Goal: Task Accomplishment & Management: Complete application form

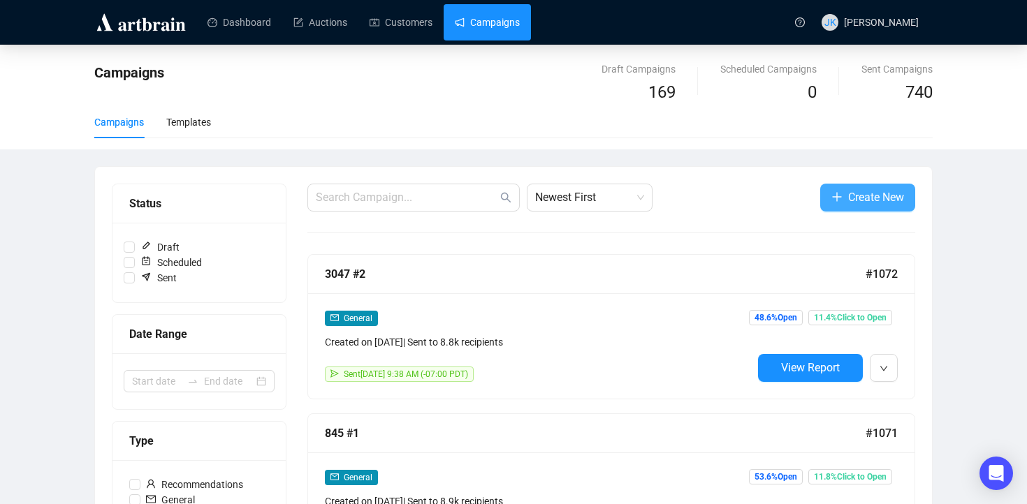
click at [854, 203] on span "Create New" at bounding box center [876, 197] width 56 height 17
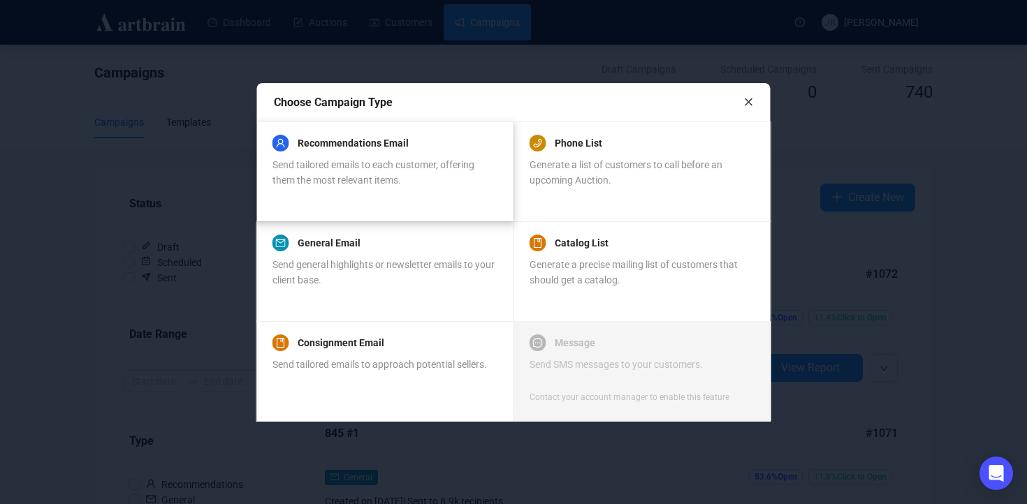
click at [398, 159] on span "Send tailored emails to each customer, offering them the most relevant items." at bounding box center [374, 172] width 202 height 27
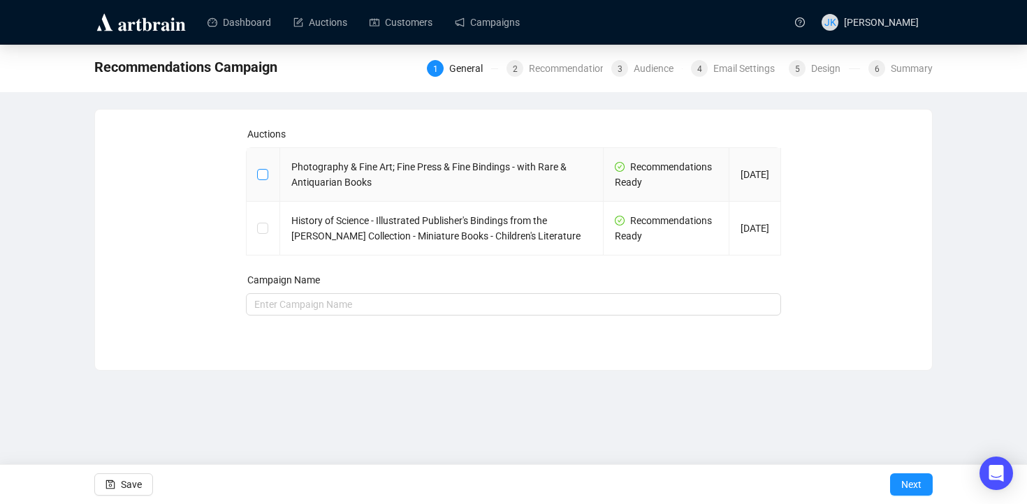
click at [260, 176] on input "checkbox" at bounding box center [262, 174] width 10 height 10
checkbox input "true"
type input "Photography & Fine Art; Fine Press & Fine Bindings - with Rare & Antiquarian Bo…"
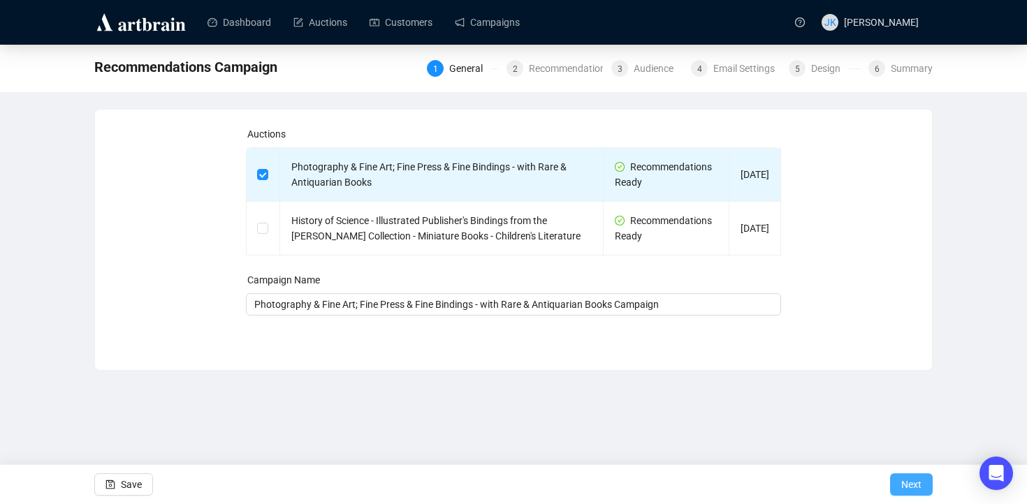
click at [907, 487] on span "Next" at bounding box center [911, 484] width 20 height 39
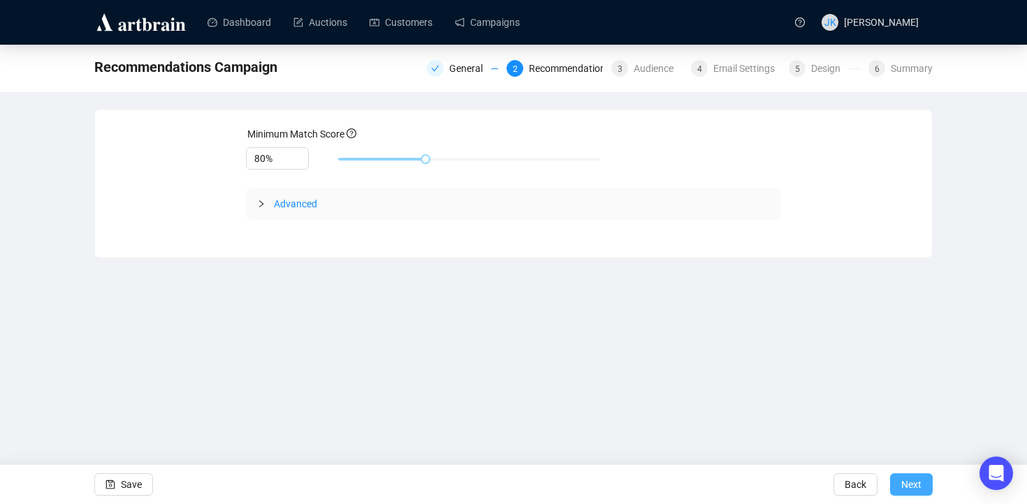
click at [917, 484] on span "Next" at bounding box center [911, 484] width 20 height 39
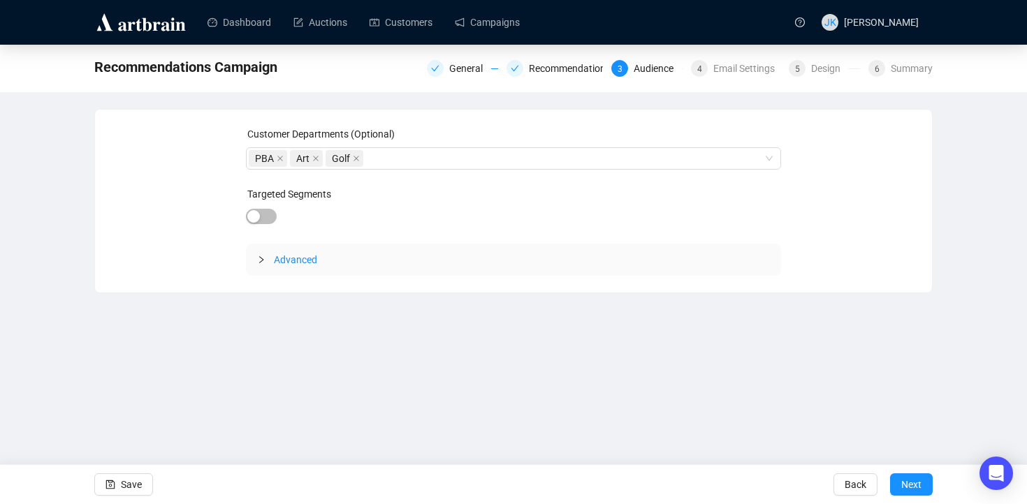
click at [917, 484] on span "Next" at bounding box center [911, 484] width 20 height 39
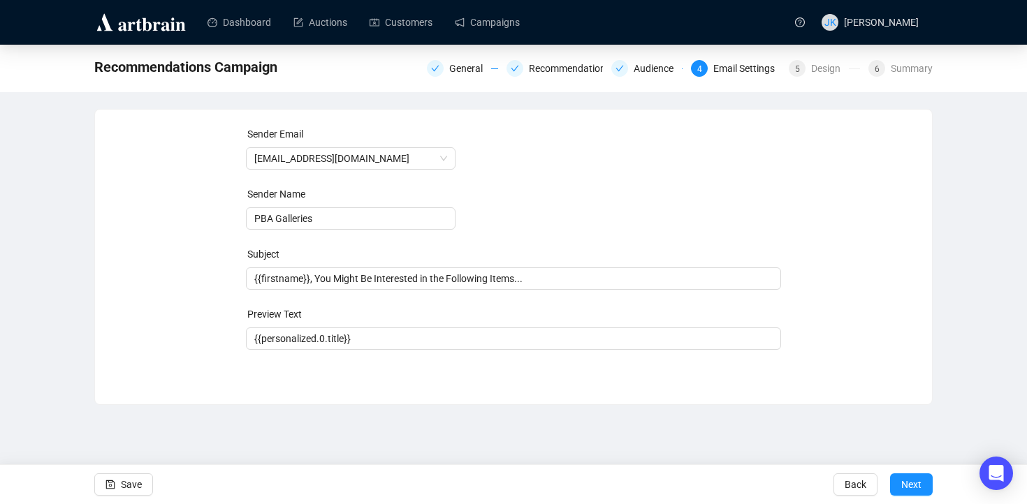
click at [917, 484] on span "Next" at bounding box center [911, 484] width 20 height 39
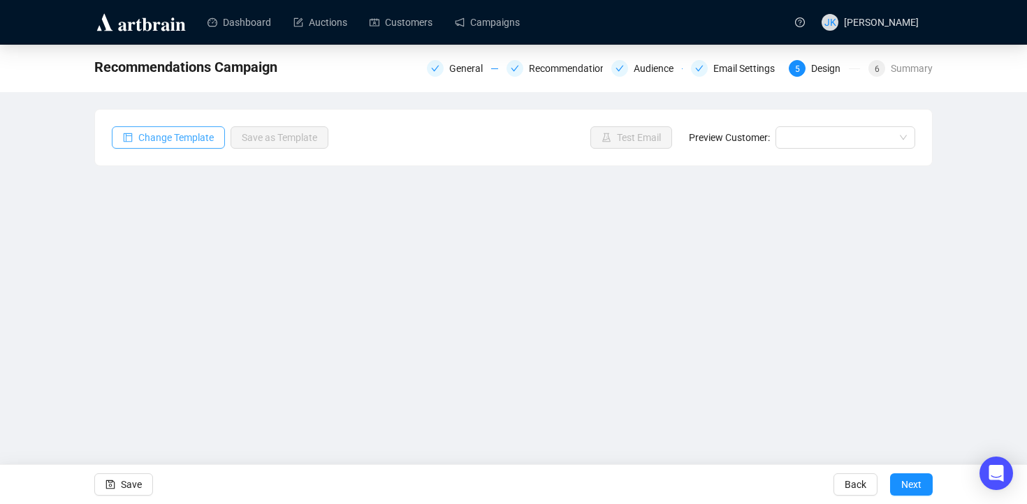
click at [182, 143] on span "Change Template" at bounding box center [175, 137] width 75 height 15
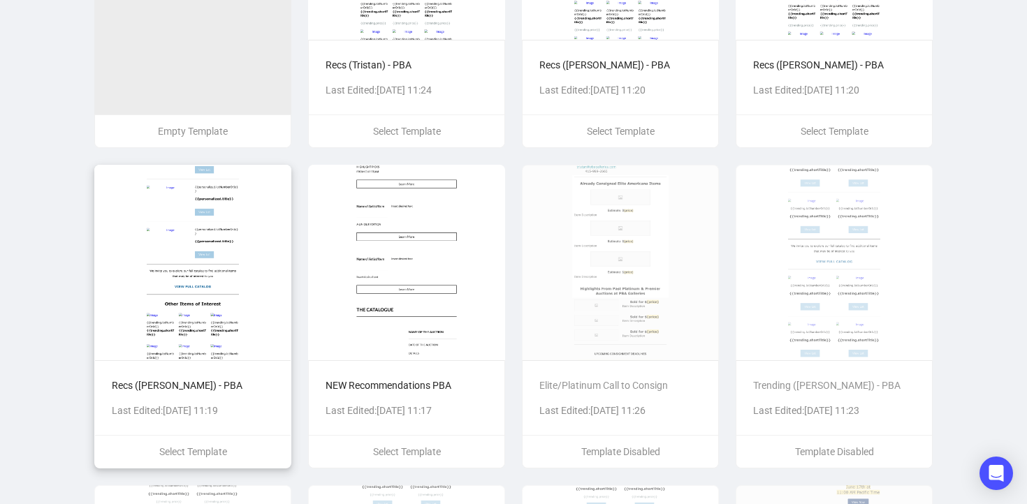
click at [178, 313] on img at bounding box center [192, 263] width 197 height 196
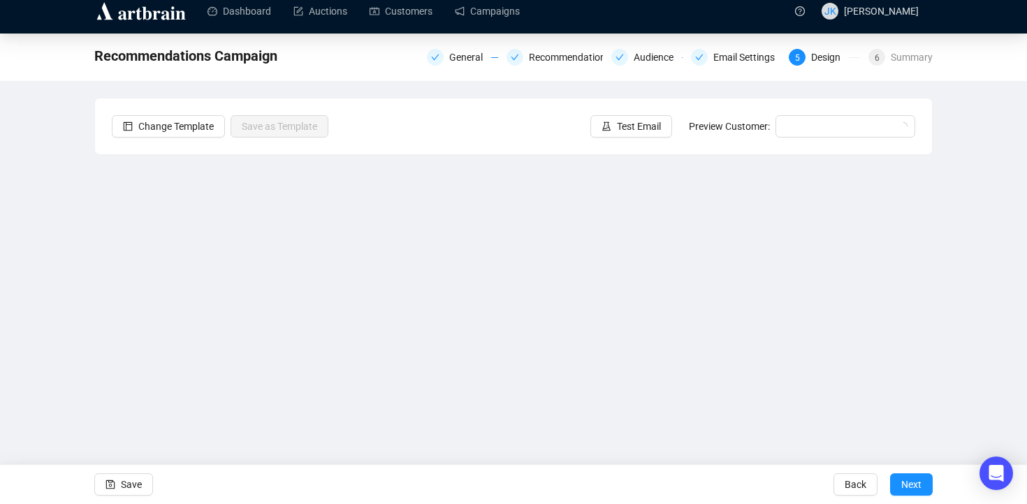
scroll to position [15, 0]
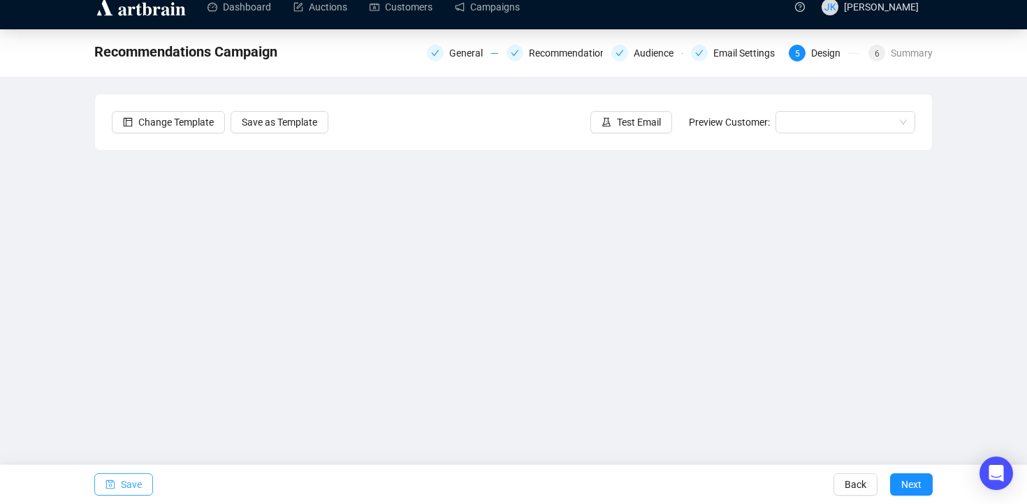
click at [137, 491] on span "Save" at bounding box center [131, 484] width 21 height 39
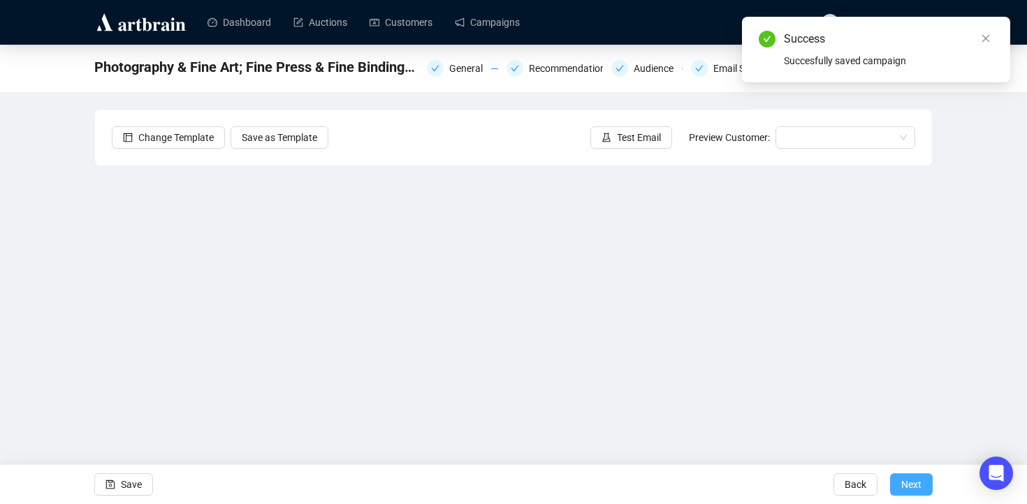
click at [919, 483] on span "Next" at bounding box center [911, 484] width 20 height 39
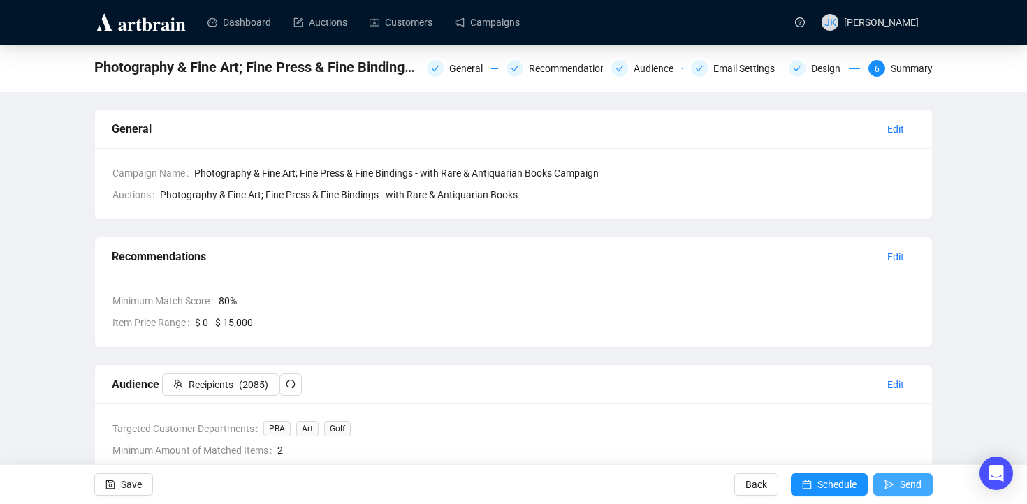
click at [900, 477] on span "Send" at bounding box center [911, 484] width 22 height 39
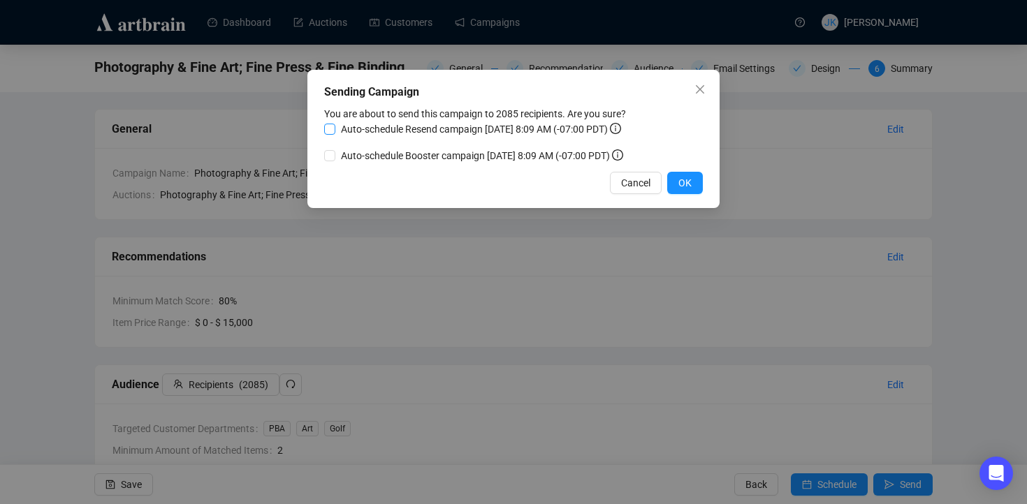
click at [330, 131] on input "Auto-schedule Resend campaign [DATE] 8:09 AM (-07:00 PDT)" at bounding box center [329, 129] width 11 height 11
checkbox input "true"
click at [681, 179] on span "OK" at bounding box center [684, 182] width 13 height 15
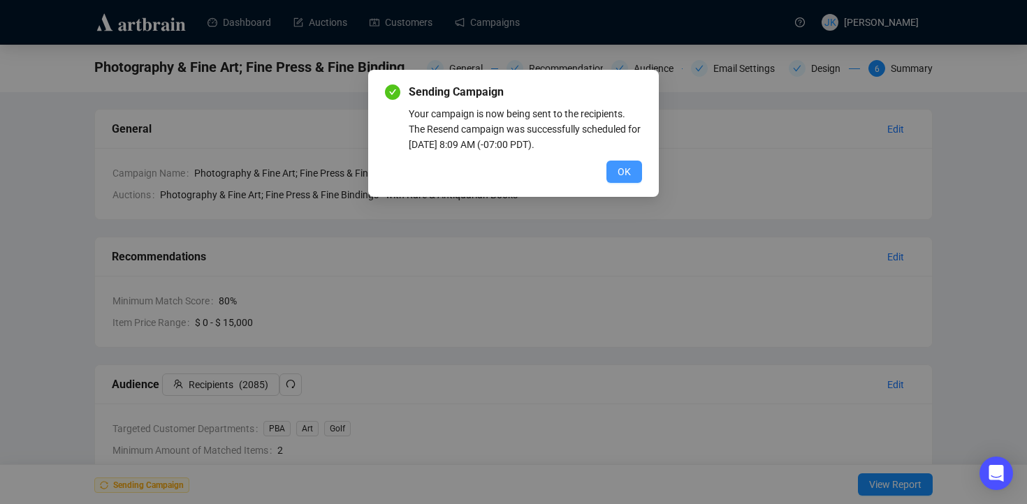
click at [611, 171] on button "OK" at bounding box center [625, 172] width 36 height 22
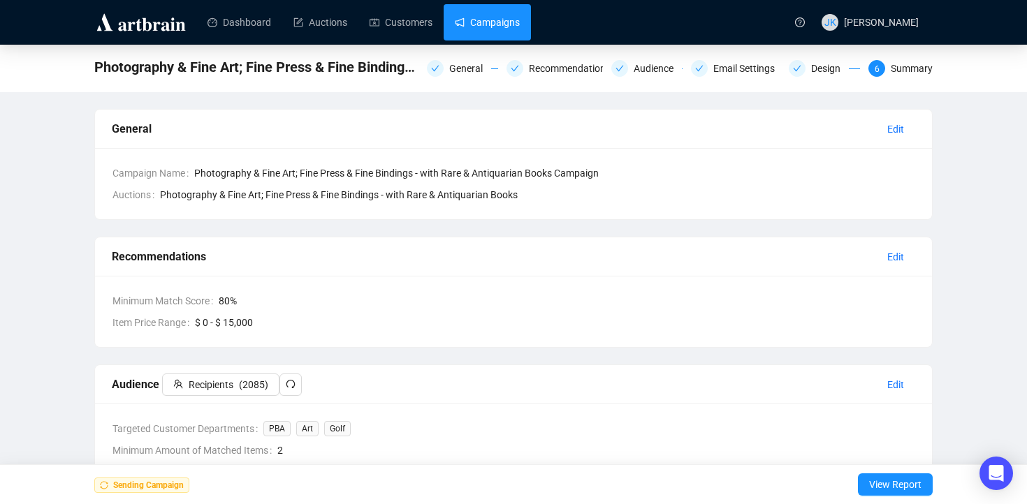
click at [479, 22] on link "Campaigns" at bounding box center [487, 22] width 65 height 36
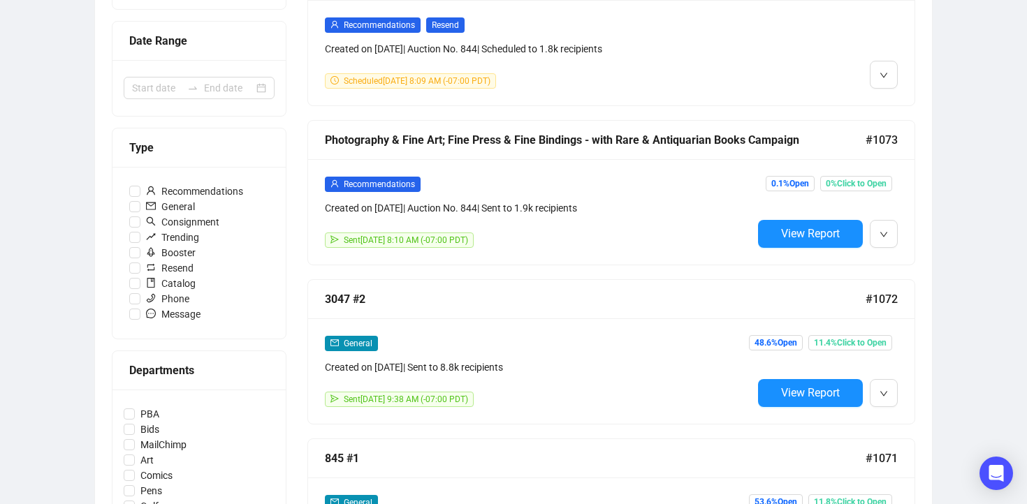
scroll to position [296, 0]
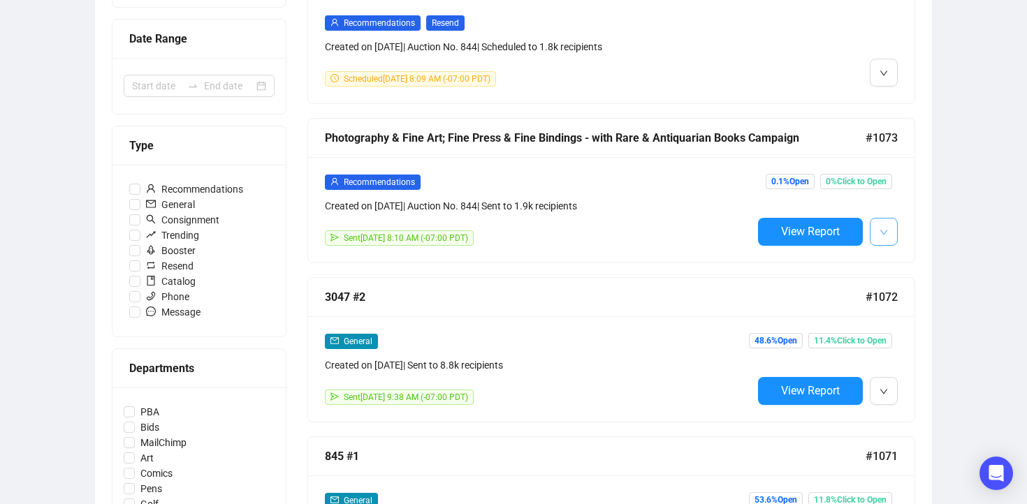
click at [894, 235] on button "button" at bounding box center [884, 232] width 28 height 28
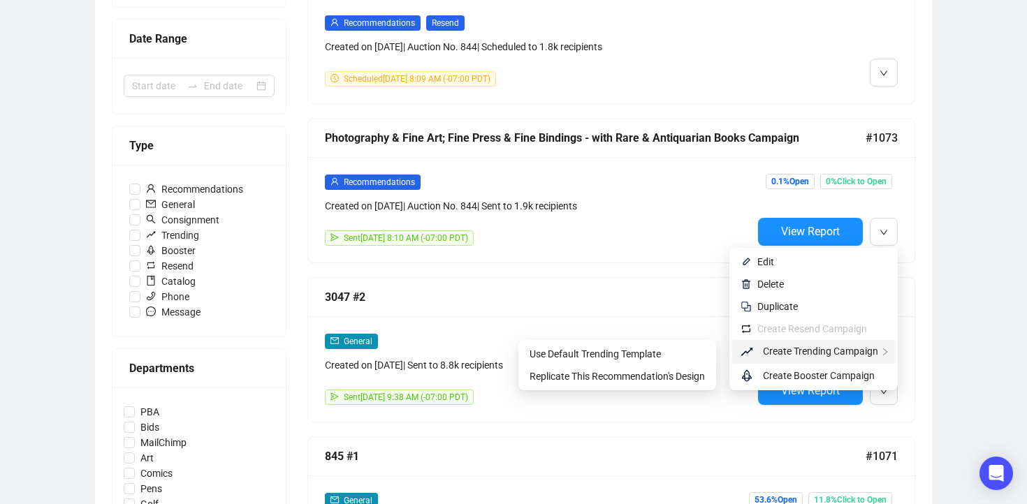
click at [813, 356] on span "Create Trending Campaign" at bounding box center [820, 351] width 115 height 11
click at [687, 377] on span "Replicate This Recommendation's Design" at bounding box center [617, 376] width 175 height 11
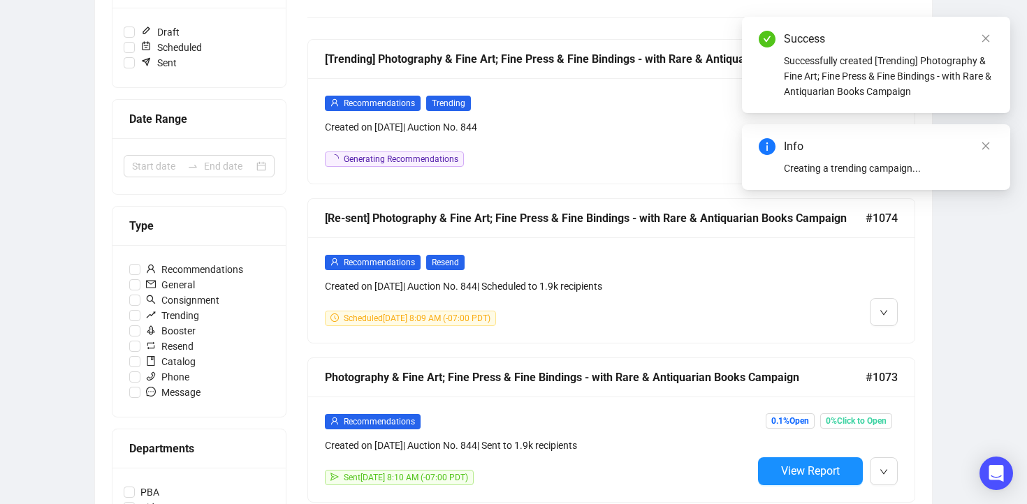
scroll to position [211, 0]
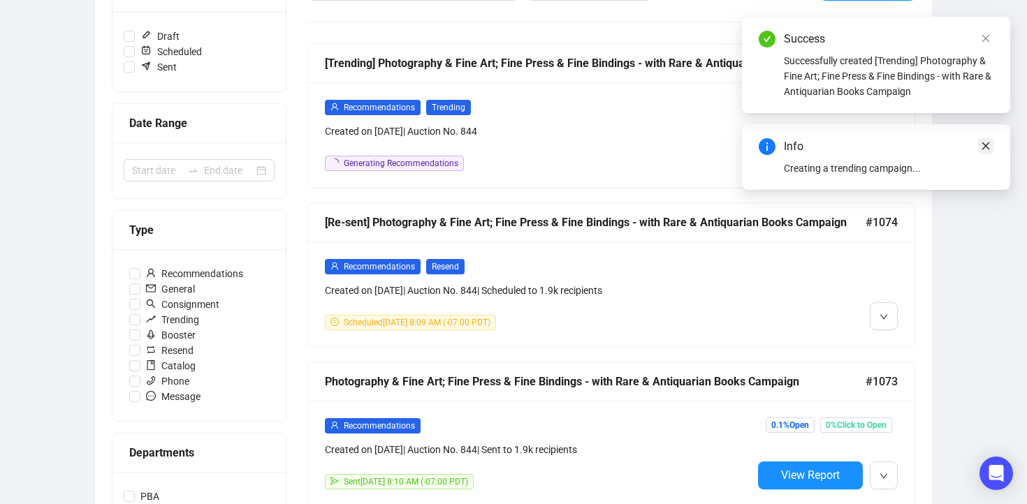
click at [986, 150] on icon "close" at bounding box center [986, 146] width 10 height 10
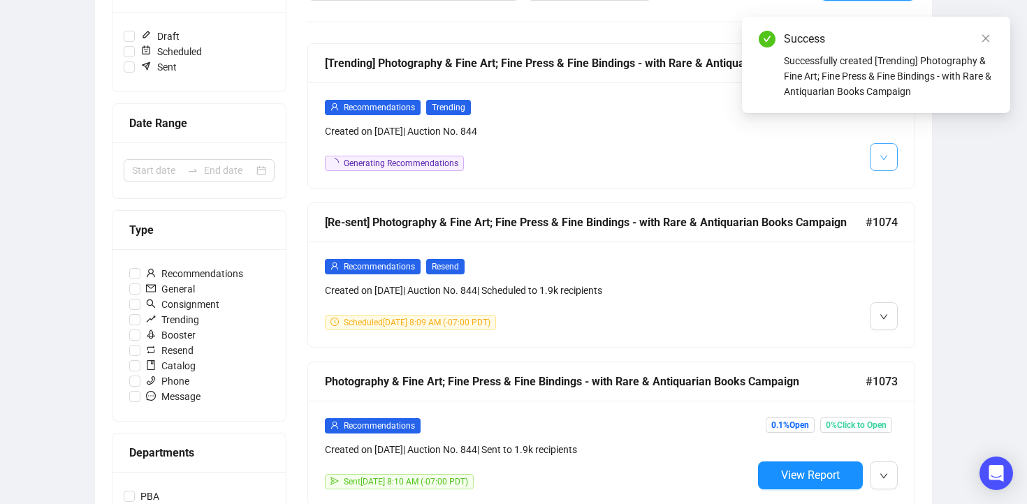
click at [881, 157] on icon "down" at bounding box center [884, 158] width 8 height 8
click at [894, 187] on li "Edit" at bounding box center [903, 187] width 60 height 22
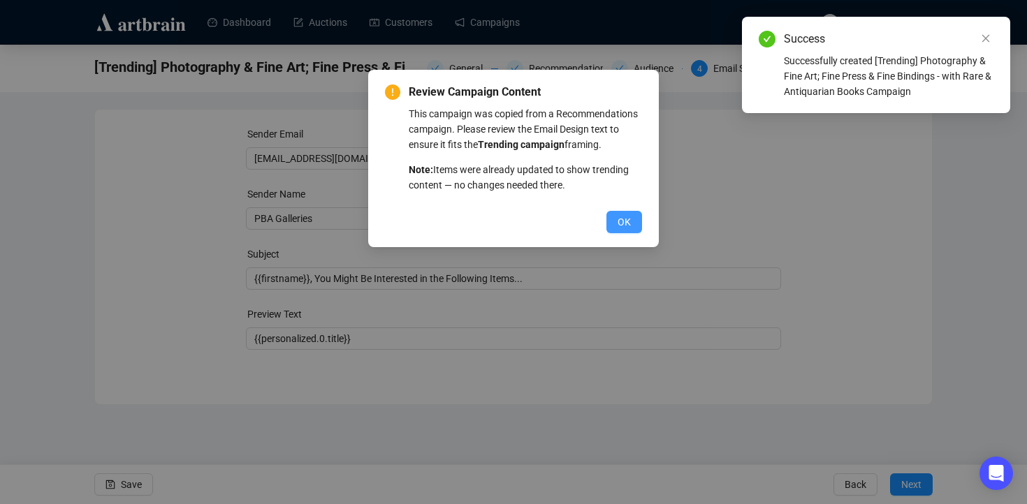
click at [631, 233] on button "OK" at bounding box center [625, 222] width 36 height 22
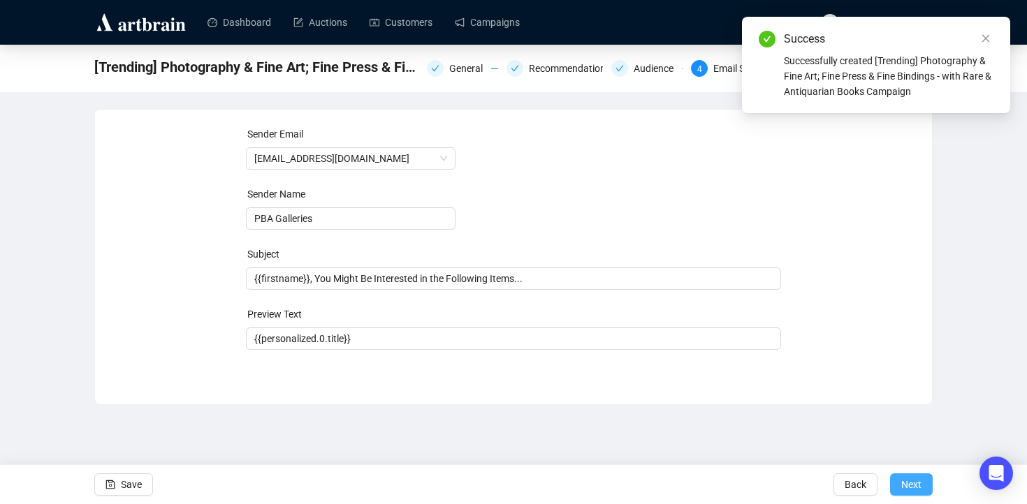
click at [906, 479] on span "Next" at bounding box center [911, 484] width 20 height 39
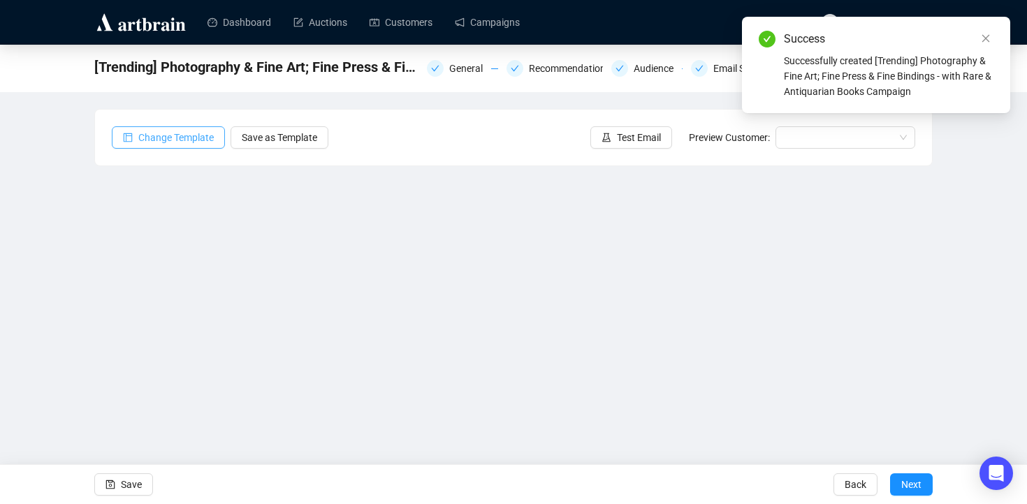
click at [178, 138] on span "Change Template" at bounding box center [175, 137] width 75 height 15
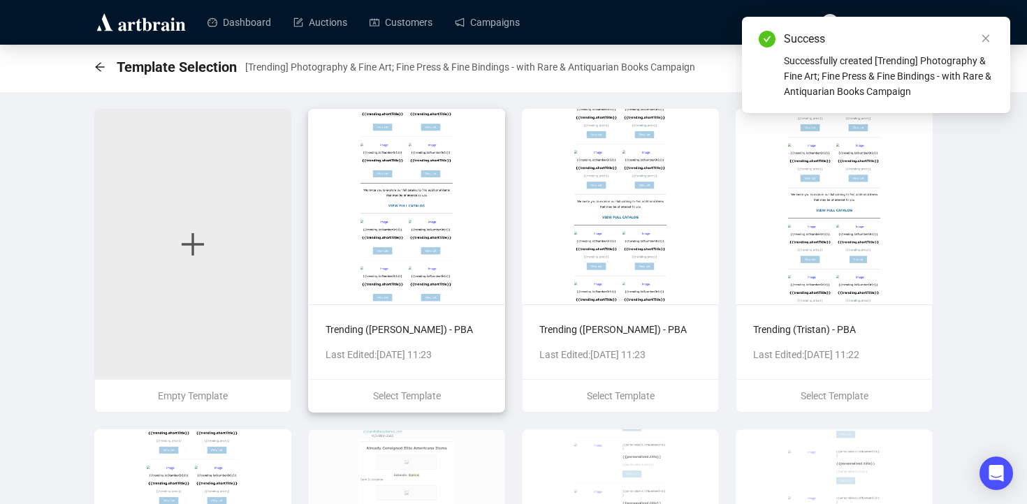
click at [456, 313] on div "Trending ([PERSON_NAME]) - PBA Last Edited: [DATE] 11:23" at bounding box center [407, 342] width 196 height 75
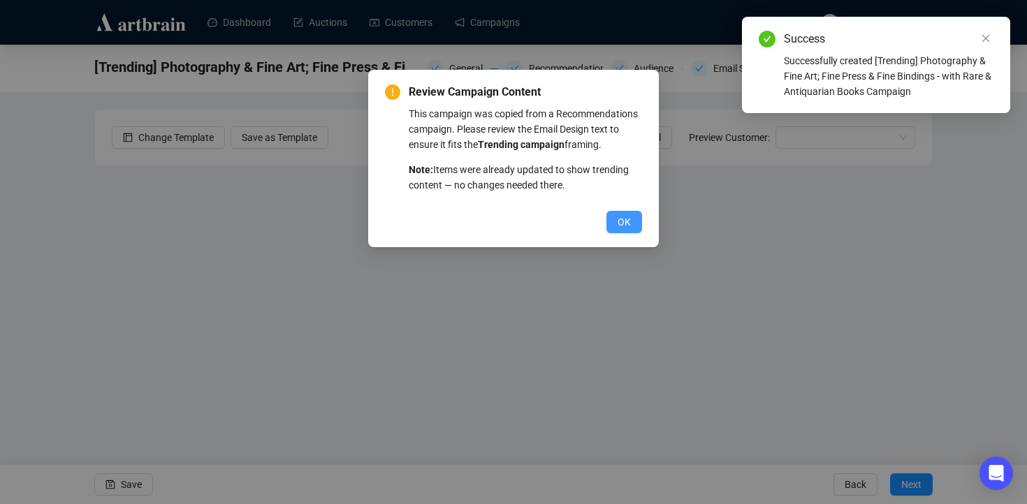
click at [632, 233] on button "OK" at bounding box center [625, 222] width 36 height 22
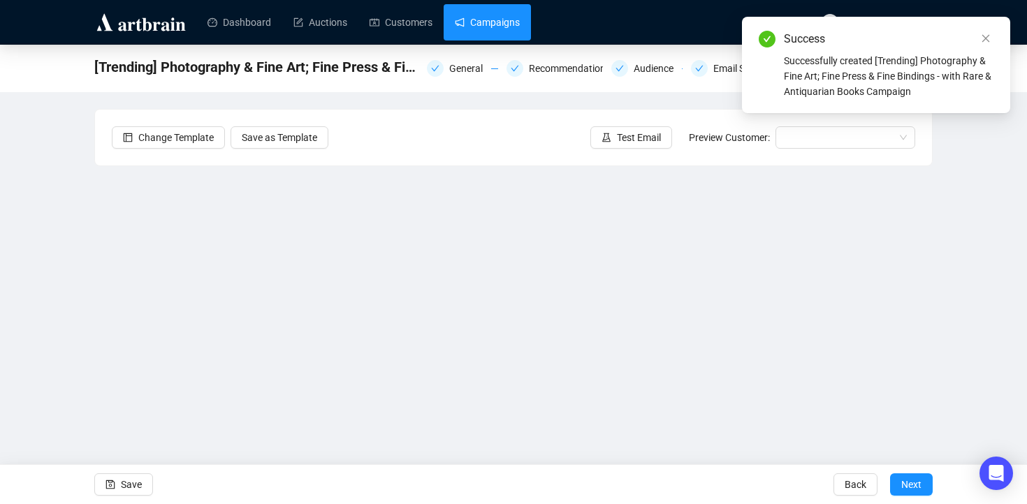
click at [504, 24] on link "Campaigns" at bounding box center [487, 22] width 65 height 36
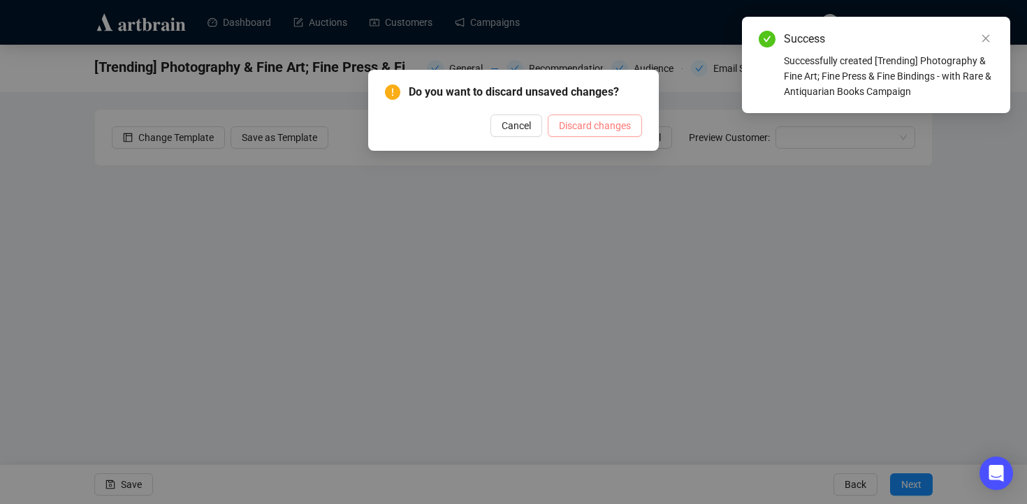
click at [565, 132] on span "Discard changes" at bounding box center [595, 125] width 72 height 15
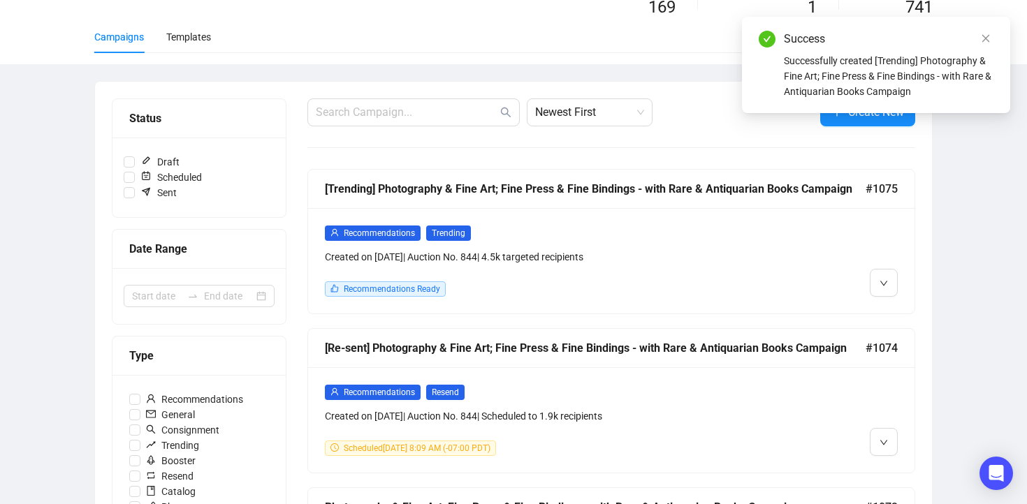
scroll to position [99, 0]
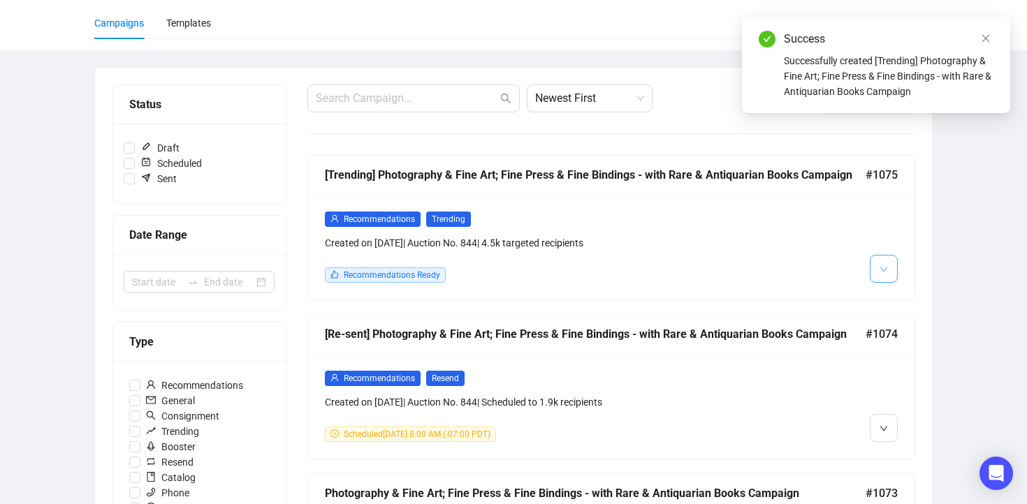
click at [881, 270] on icon "down" at bounding box center [884, 270] width 8 height 8
click at [891, 319] on img at bounding box center [886, 321] width 11 height 11
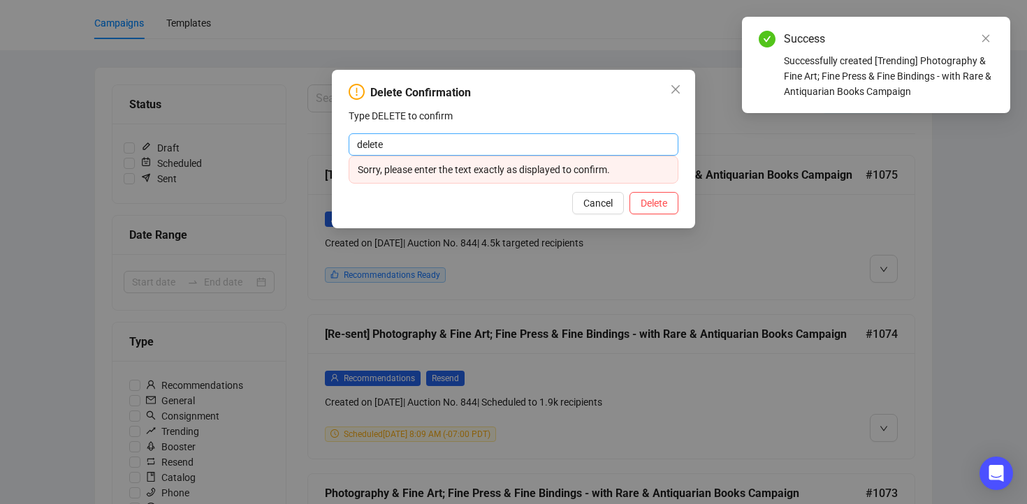
click at [609, 142] on input "delete" at bounding box center [514, 144] width 330 height 22
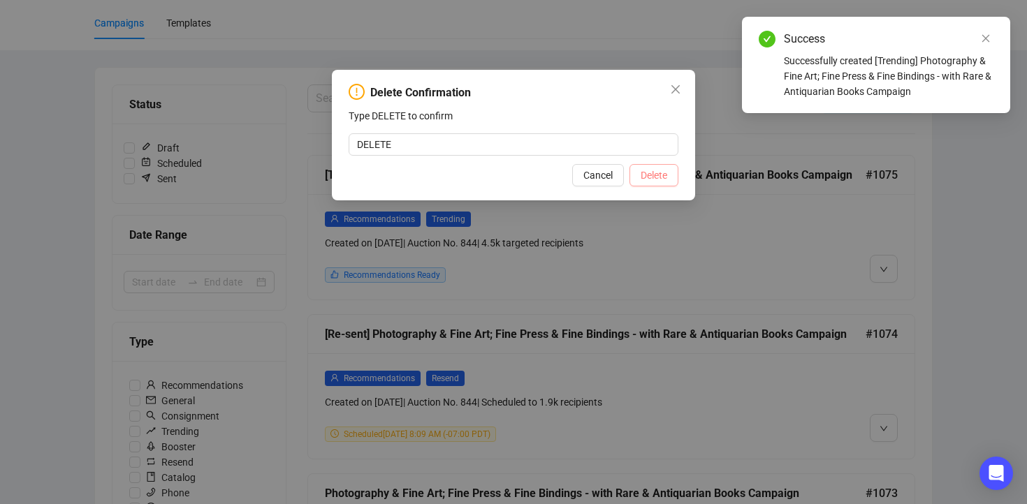
type input "DELETE"
click at [644, 176] on span "Delete" at bounding box center [654, 175] width 27 height 15
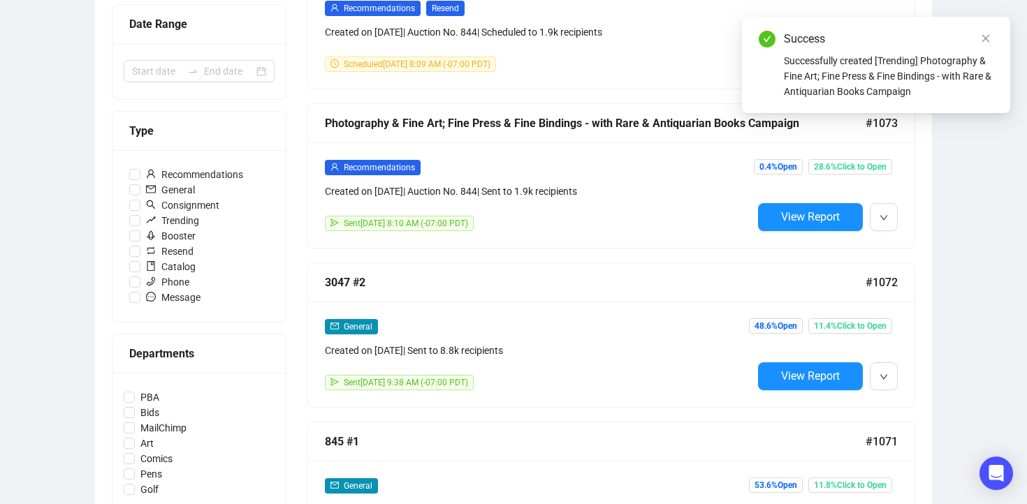
scroll to position [311, 0]
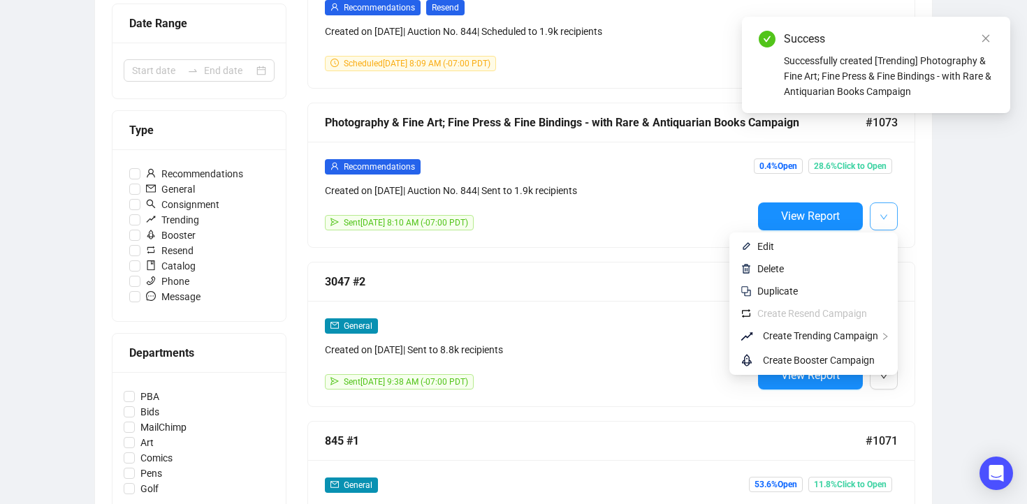
click at [878, 215] on button "button" at bounding box center [884, 217] width 28 height 28
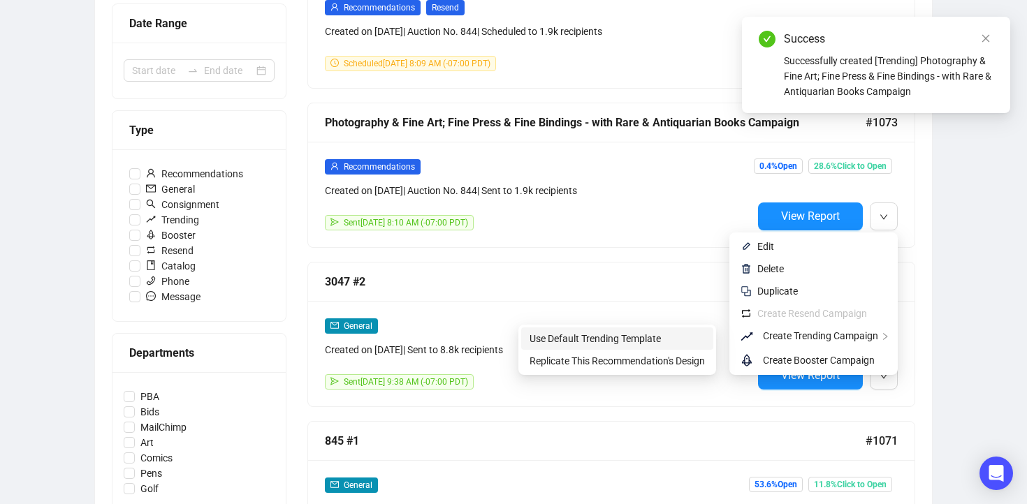
click at [690, 342] on span "Use Default Trending Template" at bounding box center [617, 338] width 175 height 15
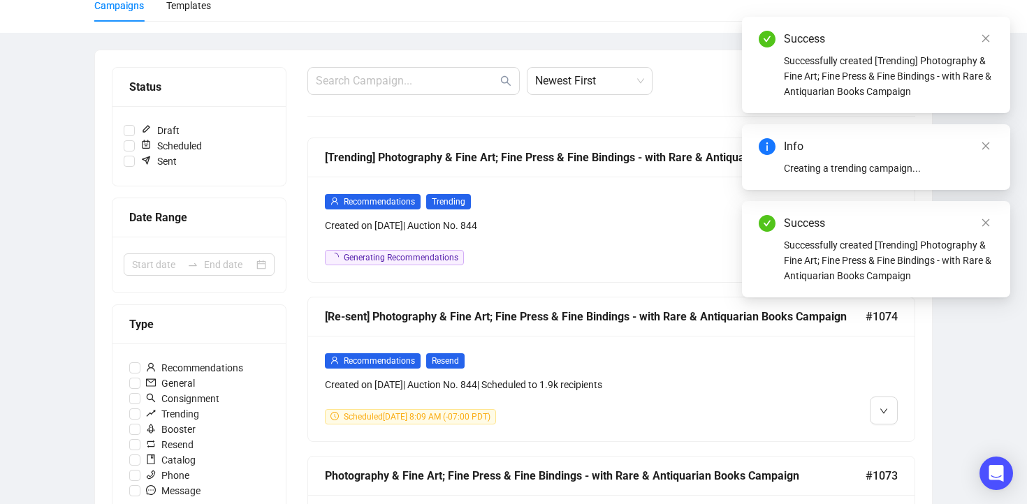
scroll to position [75, 0]
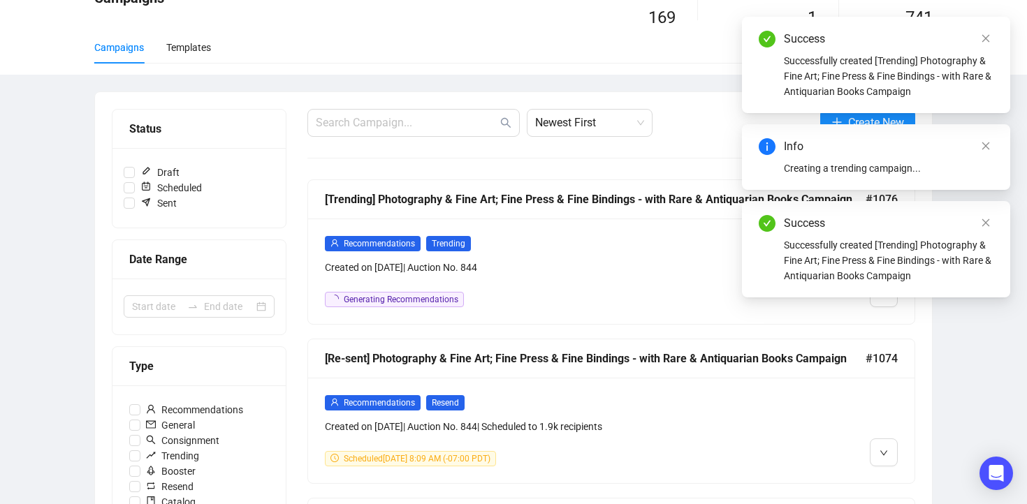
click at [882, 298] on div "Success Successfully created [Trending] Photography & Fine Art; Fine Press & Fi…" at bounding box center [876, 249] width 268 height 96
click at [987, 228] on link "Close" at bounding box center [985, 222] width 15 height 15
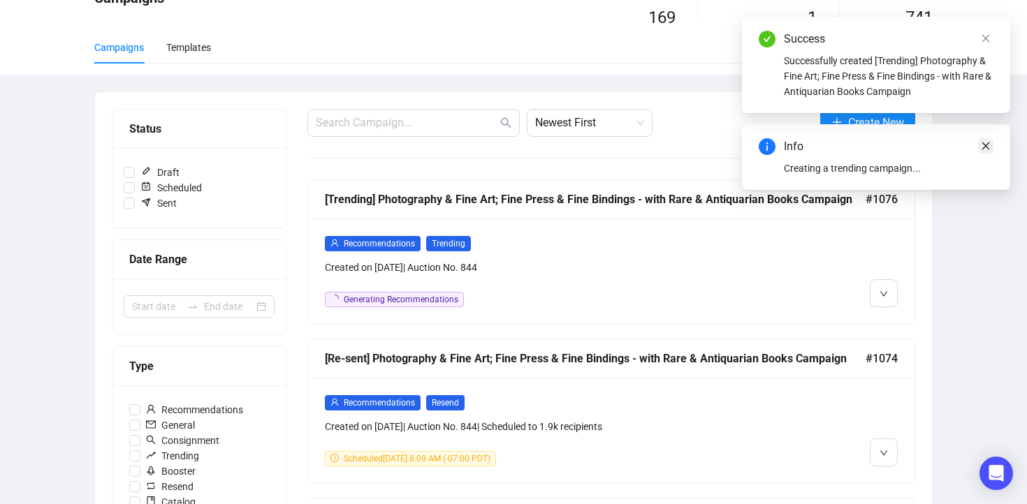
click at [985, 148] on icon "close" at bounding box center [986, 146] width 10 height 10
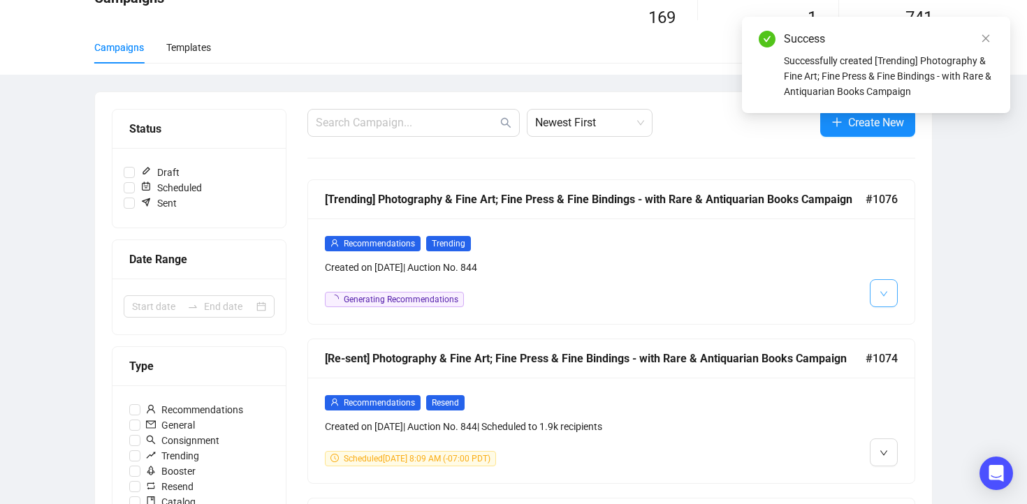
click at [887, 287] on span "button" at bounding box center [884, 292] width 8 height 17
click at [889, 319] on img at bounding box center [886, 323] width 11 height 11
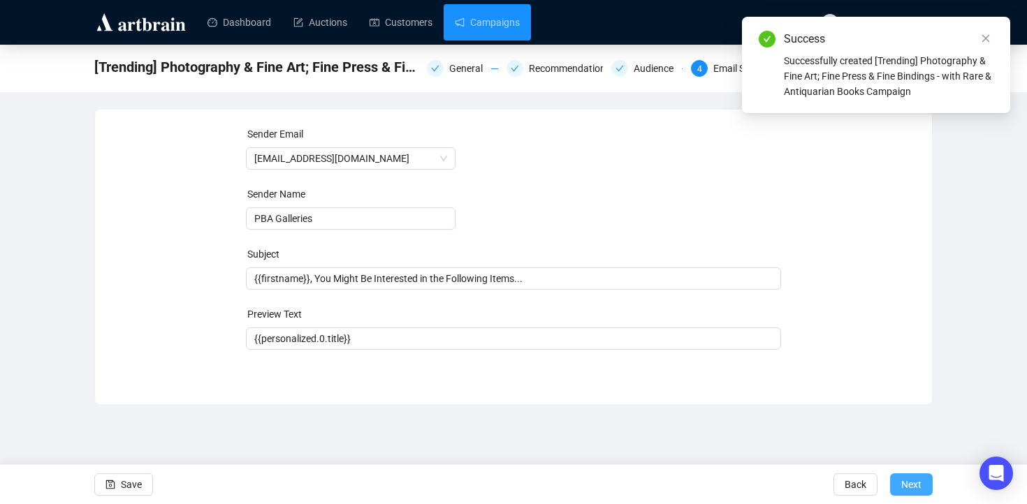
click at [908, 484] on span "Next" at bounding box center [911, 484] width 20 height 39
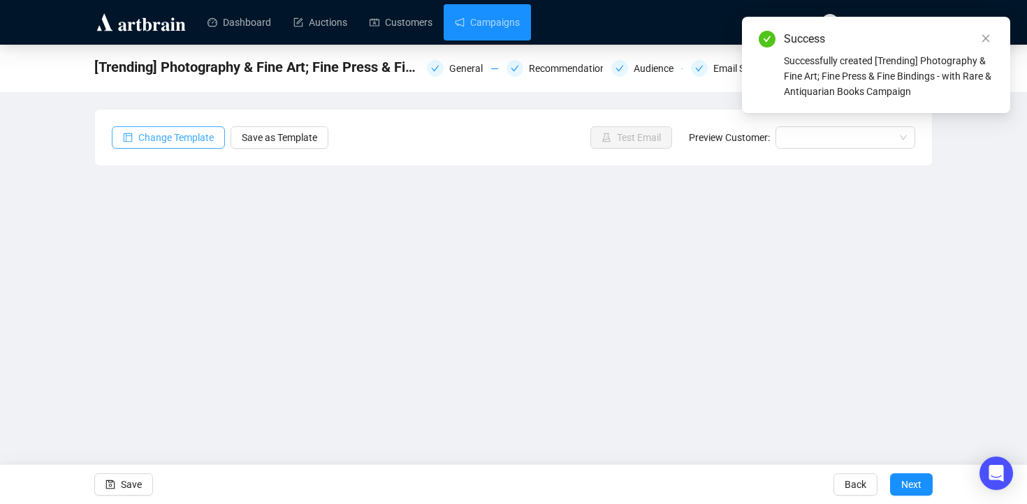
click at [190, 143] on span "Change Template" at bounding box center [175, 137] width 75 height 15
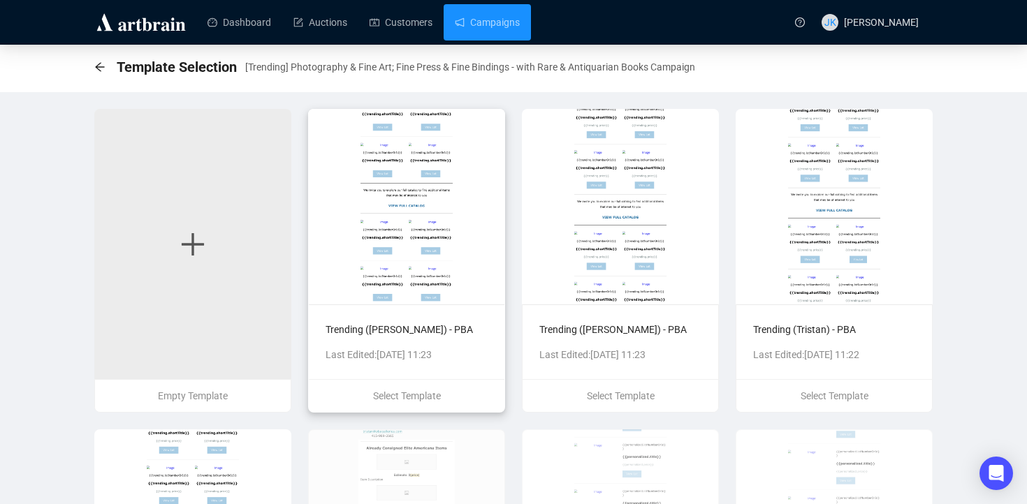
click at [370, 281] on img at bounding box center [406, 207] width 197 height 196
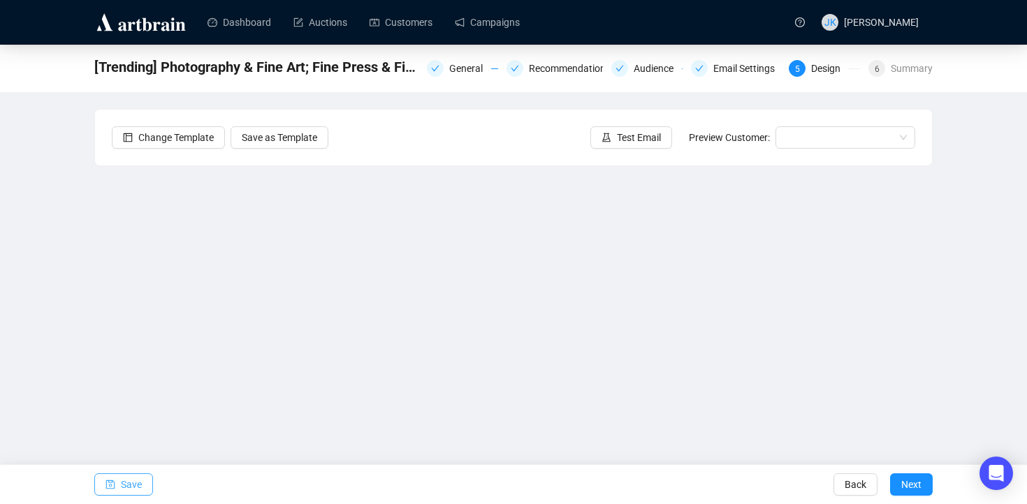
click at [132, 486] on span "Save" at bounding box center [131, 484] width 21 height 39
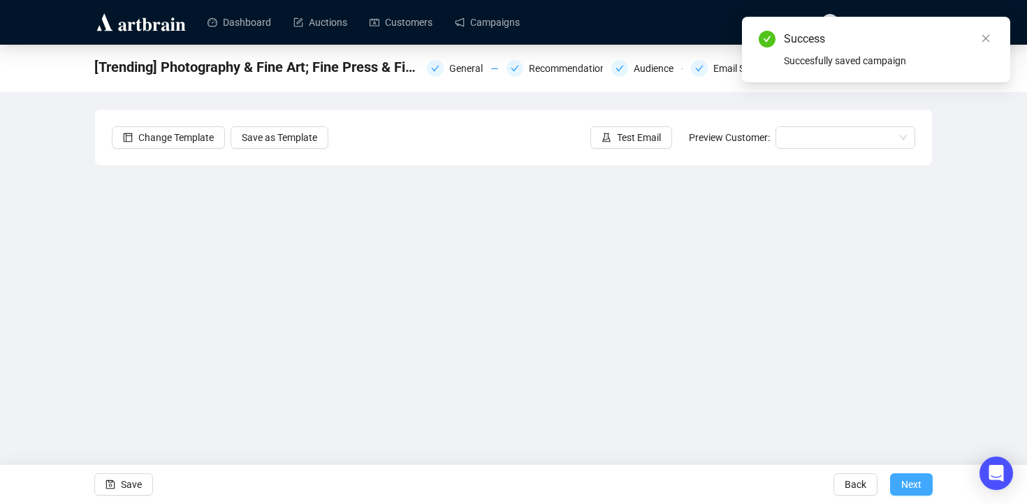
click at [917, 488] on span "Next" at bounding box center [911, 484] width 20 height 39
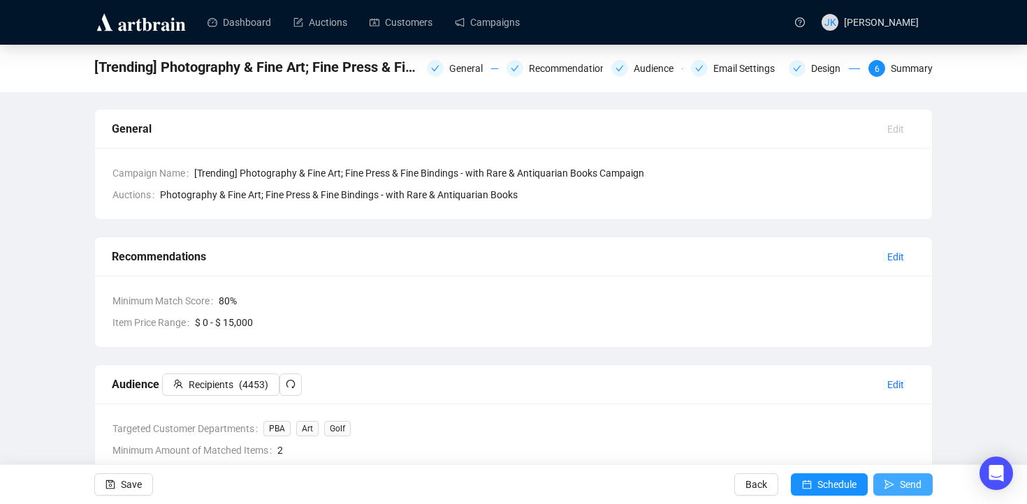
click at [889, 480] on icon "send" at bounding box center [890, 485] width 10 height 10
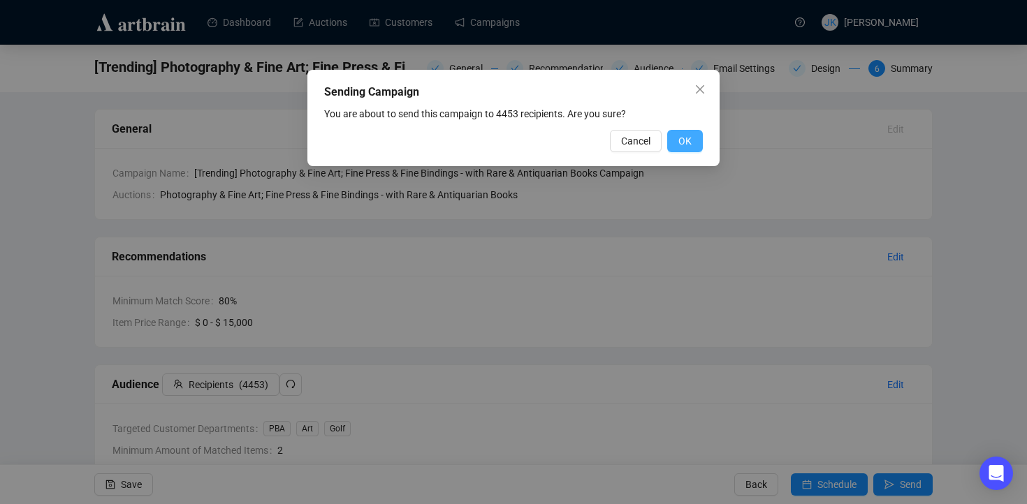
click at [676, 134] on button "OK" at bounding box center [685, 141] width 36 height 22
